Goal: Task Accomplishment & Management: Use online tool/utility

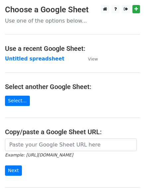
click at [42, 62] on td "Untitled spreadsheet" at bounding box center [43, 59] width 76 height 8
click at [40, 60] on strong "Untitled spreadsheet" at bounding box center [34, 59] width 59 height 6
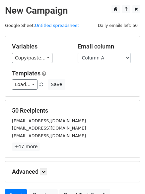
click at [103, 85] on div "Load... No templates saved Save" at bounding box center [72, 84] width 131 height 10
click at [89, 150] on p "+47 more" at bounding box center [72, 146] width 121 height 8
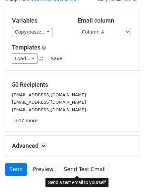
scroll to position [64, 0]
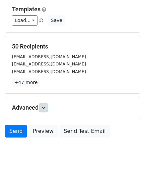
click at [44, 108] on icon at bounding box center [43, 107] width 4 height 4
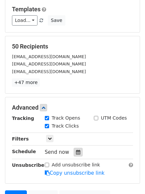
click at [76, 150] on icon at bounding box center [78, 151] width 4 height 5
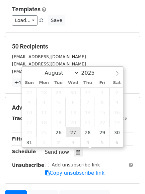
type input "2025-08-27 12:00"
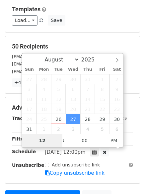
type input "1"
type input "2025-08-27 01:00"
type input "01"
click at [111, 139] on span "PM" at bounding box center [114, 140] width 18 height 13
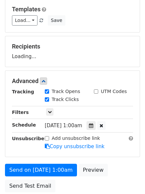
click at [101, 183] on div "Send on Aug 27 at 1:00am Preview Send Test Email" at bounding box center [72, 179] width 145 height 32
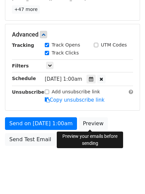
scroll to position [145, 0]
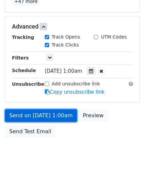
click at [66, 117] on link "Send on Aug 27 at 1:00am" at bounding box center [41, 115] width 72 height 13
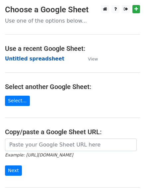
click at [43, 61] on strong "Untitled spreadsheet" at bounding box center [34, 59] width 59 height 6
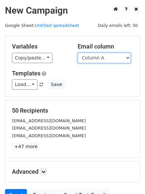
click at [106, 60] on select "Column A Column B Column C Column D Column E Column F" at bounding box center [104, 58] width 53 height 10
select select "Column B"
click at [78, 53] on select "Column A Column B Column C Column D Column E Column F" at bounding box center [104, 58] width 53 height 10
click at [104, 77] on h5 "Templates" at bounding box center [72, 73] width 121 height 7
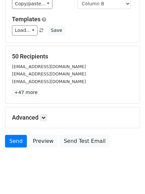
scroll to position [64, 0]
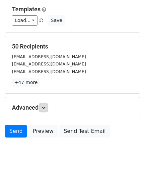
click at [47, 104] on link at bounding box center [43, 107] width 7 height 7
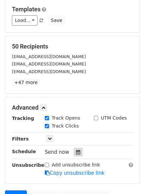
click at [78, 153] on div at bounding box center [78, 151] width 9 height 9
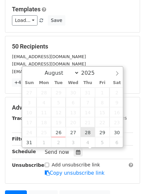
type input "2025-08-28 12:00"
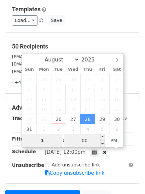
type input "1"
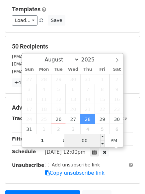
type input "2025-08-28 13:00"
type input "01"
click at [82, 141] on input "00" at bounding box center [84, 140] width 40 height 13
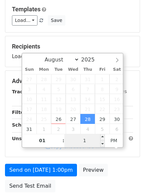
type input "11"
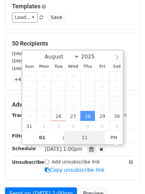
scroll to position [133, 0]
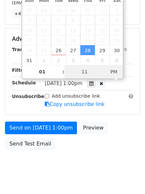
type input "2025-08-28 01:11"
click at [117, 70] on span "PM" at bounding box center [114, 71] width 18 height 13
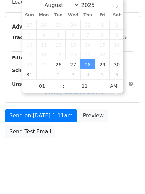
click at [75, 168] on html "New Campaign Daily emails left: 50 Google Sheet: Untitled spreadsheet Variables…" at bounding box center [72, 38] width 145 height 312
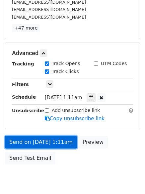
click at [63, 140] on link "Send on Aug 28 at 1:11am" at bounding box center [41, 142] width 72 height 13
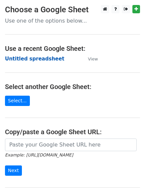
click at [46, 59] on strong "Untitled spreadsheet" at bounding box center [34, 59] width 59 height 6
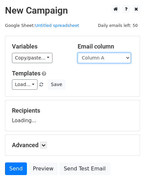
click at [97, 59] on select "Column A Column B Column C Column D Column E Column F" at bounding box center [104, 58] width 53 height 10
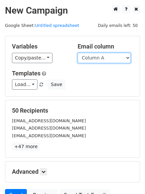
click at [102, 57] on select "Column A Column B Column C Column D Column E Column F" at bounding box center [104, 58] width 53 height 10
select select "Column C"
click at [78, 53] on select "Column A Column B Column C Column D Column E Column F" at bounding box center [104, 58] width 53 height 10
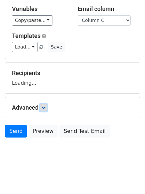
click at [45, 106] on icon at bounding box center [43, 107] width 4 height 4
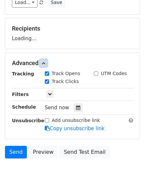
scroll to position [83, 0]
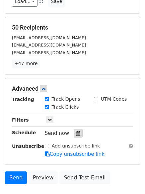
click at [75, 104] on label "Track Clicks" at bounding box center [65, 106] width 27 height 7
click at [49, 105] on input "Track Clicks" at bounding box center [47, 107] width 4 height 4
click at [64, 107] on label "Track Clicks" at bounding box center [65, 106] width 27 height 7
click at [49, 107] on input "Track Clicks" at bounding box center [47, 107] width 4 height 4
checkbox input "true"
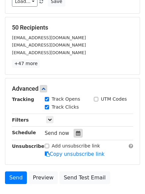
click at [74, 129] on div at bounding box center [78, 133] width 9 height 9
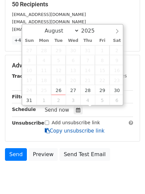
scroll to position [129, 0]
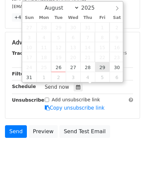
type input "2025-08-29 12:00"
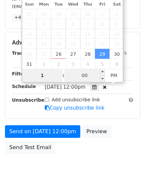
type input "1"
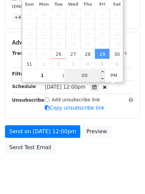
type input "2025-08-29 13:00"
type input "01"
click at [90, 74] on input "00" at bounding box center [84, 75] width 40 height 13
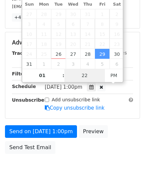
type input "22"
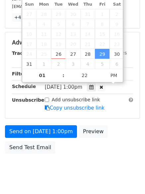
click at [116, 85] on div "Fri, Aug 29, 1:00pm 2025-08-29 13:22" at bounding box center [84, 87] width 78 height 9
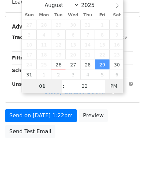
type input "2025-09-06 13:22"
select select "8"
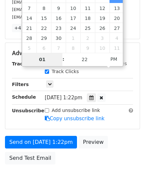
scroll to position [85, 0]
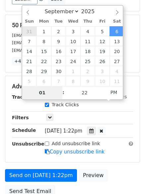
type input "2025-08-31 13:22"
select select "7"
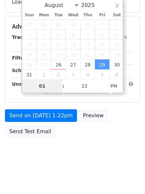
scroll to position [133, 0]
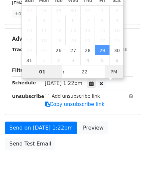
type input "2025-08-29 01:22"
click at [114, 69] on span "PM" at bounding box center [114, 71] width 18 height 13
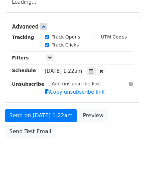
click at [109, 150] on body "New Campaign Daily emails left: 50 Google Sheet: Untitled spreadsheet Variables…" at bounding box center [72, 27] width 145 height 281
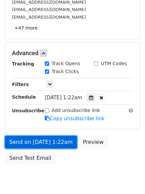
click at [62, 140] on link "Send on Aug 29 at 1:22am" at bounding box center [41, 142] width 72 height 13
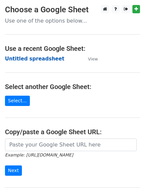
click at [49, 59] on strong "Untitled spreadsheet" at bounding box center [34, 59] width 59 height 6
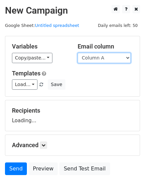
click at [104, 59] on select "Column A Column B Column C Column D Column E Column F" at bounding box center [104, 58] width 53 height 10
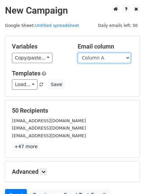
drag, startPoint x: 107, startPoint y: 57, endPoint x: 107, endPoint y: 62, distance: 5.0
click at [107, 57] on select "Column A Column B Column C Column D Column E Column F" at bounding box center [104, 58] width 53 height 10
select select "Column D"
click at [78, 53] on select "Column A Column B Column C Column D Column E Column F" at bounding box center [104, 58] width 53 height 10
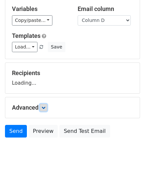
click at [47, 107] on link at bounding box center [43, 107] width 7 height 7
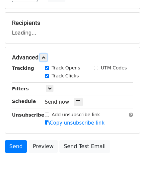
scroll to position [88, 0]
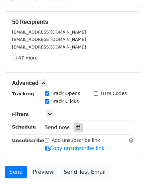
click at [76, 130] on icon at bounding box center [78, 127] width 4 height 5
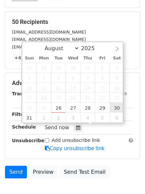
type input "2025-08-30 12:00"
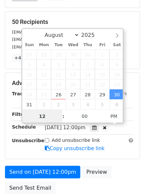
scroll to position [0, 0]
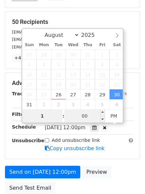
type input "1"
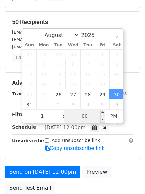
type input "2025-08-30 13:00"
type input "01"
click at [84, 117] on input "00" at bounding box center [84, 115] width 40 height 13
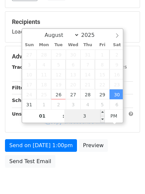
type input "33"
type input "2025-08-30 01:33"
click at [111, 119] on span "PM" at bounding box center [114, 115] width 18 height 13
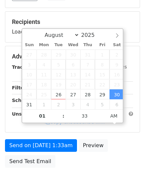
click at [97, 169] on div "Send on Aug 30 at 1:33am Preview Send Test Email" at bounding box center [72, 155] width 145 height 32
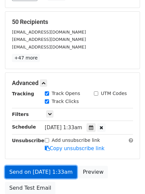
click at [60, 167] on link "Send on Aug 30 at 1:33am" at bounding box center [41, 171] width 72 height 13
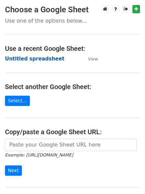
click at [48, 60] on strong "Untitled spreadsheet" at bounding box center [34, 59] width 59 height 6
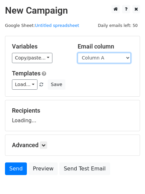
click at [114, 60] on select "Column A Column B Column C Column D Column E Column F" at bounding box center [104, 58] width 53 height 10
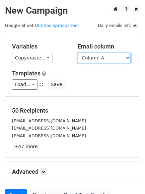
click at [101, 56] on select "Column A Column B Column C Column D Column E Column F" at bounding box center [104, 58] width 53 height 10
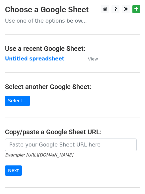
click at [64, 92] on main "Choose a Google Sheet Use one of the options below... Use a recent Google Sheet…" at bounding box center [72, 108] width 145 height 206
click at [46, 58] on strong "Untitled spreadsheet" at bounding box center [34, 59] width 59 height 6
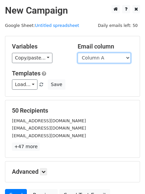
drag, startPoint x: 103, startPoint y: 52, endPoint x: 107, endPoint y: 61, distance: 9.8
click at [103, 53] on select "Column A Column B Column C Column D Column E Column F" at bounding box center [104, 58] width 53 height 10
click at [78, 53] on select "Column A Column B Column C Column D Column E Column F" at bounding box center [104, 58] width 53 height 10
click at [101, 57] on select "Column A Column B Column C Column D Column E Column F" at bounding box center [104, 58] width 53 height 10
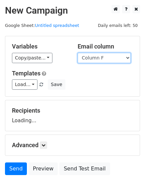
select select "Column E"
click at [78, 53] on select "Column A Column B Column C Column D Column E Column F" at bounding box center [104, 58] width 53 height 10
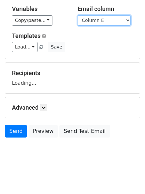
scroll to position [37, 0]
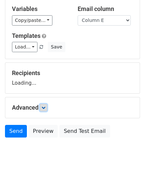
click at [45, 108] on icon at bounding box center [43, 107] width 4 height 4
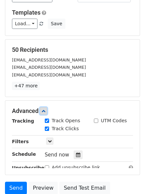
scroll to position [77, 0]
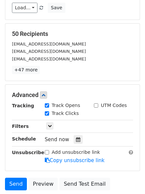
click at [75, 135] on div "Send now" at bounding box center [84, 139] width 78 height 9
click at [76, 138] on icon at bounding box center [78, 139] width 4 height 5
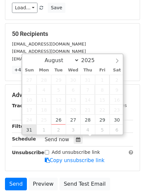
type input "2025-08-31 12:00"
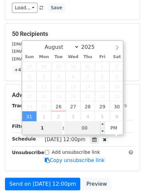
type input "1"
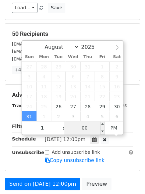
type input "2025-08-31 13:00"
type input "01"
click at [80, 126] on input "00" at bounding box center [84, 127] width 40 height 13
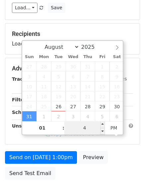
type input "44"
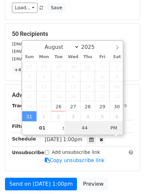
type input "2025-08-31 01:44"
click at [120, 126] on span "PM" at bounding box center [114, 127] width 18 height 13
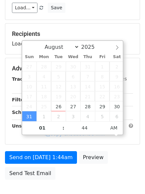
click at [98, 166] on div "Send on Aug 31 at 1:44am Preview Send Test Email" at bounding box center [72, 167] width 145 height 32
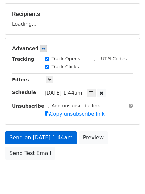
scroll to position [118, 0]
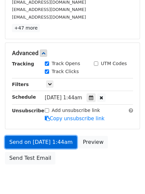
click at [57, 145] on link "Send on Aug 31 at 1:44am" at bounding box center [41, 142] width 72 height 13
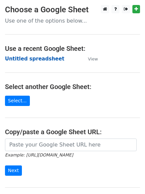
click at [47, 59] on strong "Untitled spreadsheet" at bounding box center [34, 59] width 59 height 6
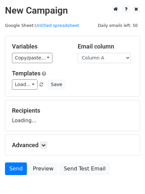
click at [114, 55] on select "Column A Column B Column C Column D Column E Column F" at bounding box center [104, 58] width 53 height 10
select select "Column F"
click at [78, 53] on select "Column A Column B Column C Column D Column E Column F" at bounding box center [104, 58] width 53 height 10
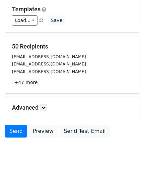
click at [41, 101] on div "Advanced Tracking Track Opens UTM Codes Track Clicks Filters Only include sprea…" at bounding box center [72, 107] width 134 height 21
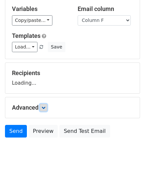
click at [43, 105] on link at bounding box center [43, 107] width 7 height 7
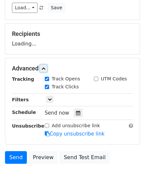
scroll to position [78, 0]
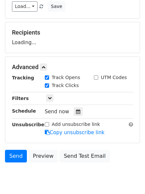
click at [77, 90] on div "Track Clicks" at bounding box center [64, 86] width 49 height 8
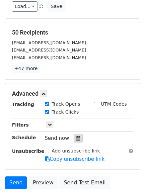
click at [77, 135] on div at bounding box center [78, 138] width 9 height 9
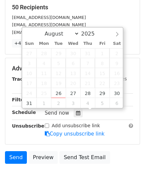
scroll to position [129, 0]
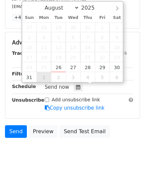
type input "[DATE] 12:00"
select select "8"
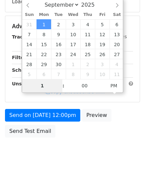
scroll to position [118, 0]
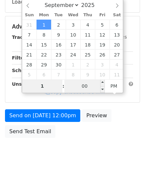
type input "1"
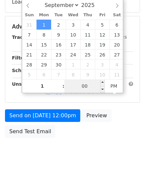
type input "[DATE] 13:00"
type input "01"
click at [96, 82] on input "00" at bounding box center [84, 85] width 40 height 13
type input "55"
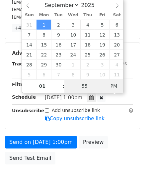
type input "[DATE] 01:55"
click at [115, 84] on span "PM" at bounding box center [114, 85] width 18 height 13
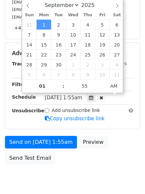
click at [100, 167] on html "New Campaign Daily emails left: 50 Google Sheet: Untitled spreadsheet Variables…" at bounding box center [72, 51] width 145 height 339
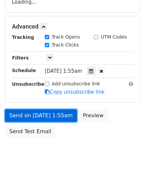
click at [47, 115] on link "Send on [DATE] 1:55am" at bounding box center [41, 115] width 72 height 13
